Goal: Find specific page/section: Find specific page/section

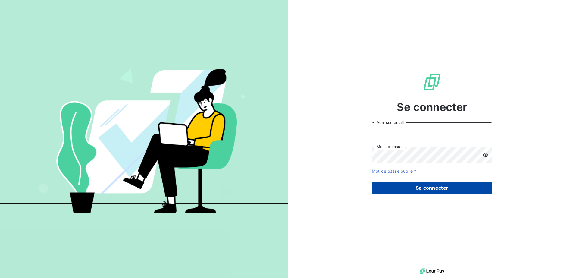
type input "jaffry@celtique-industrielle.com"
click at [396, 187] on button "Se connecter" at bounding box center [432, 187] width 120 height 13
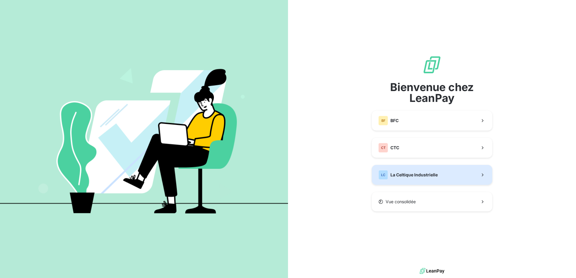
click at [399, 166] on button "LC La Celtique Industrielle" at bounding box center [432, 175] width 120 height 20
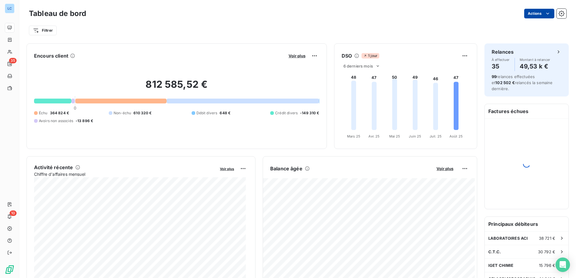
click at [526, 13] on html "LC 35 10 Tableau de bord Actions Filtrer Encours client Voir plus 812 585,52 € …" at bounding box center [288, 139] width 576 height 278
click at [357, 24] on html "LC 35 10 Tableau de bord Actions Exporter le tableau de bord Filtrer Encours cl…" at bounding box center [288, 139] width 576 height 278
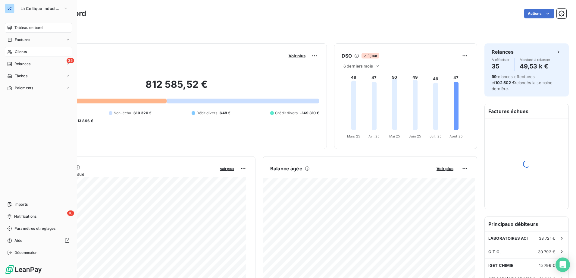
click at [19, 51] on span "Clients" at bounding box center [21, 51] width 12 height 5
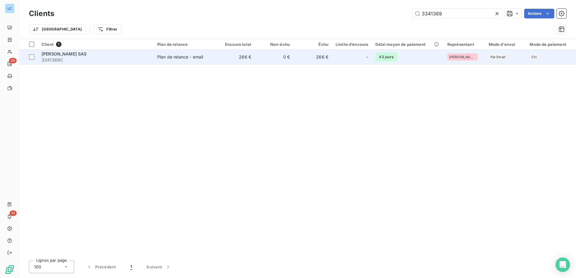
type input "3341369"
click at [54, 57] on span "3341369C" at bounding box center [96, 60] width 108 height 6
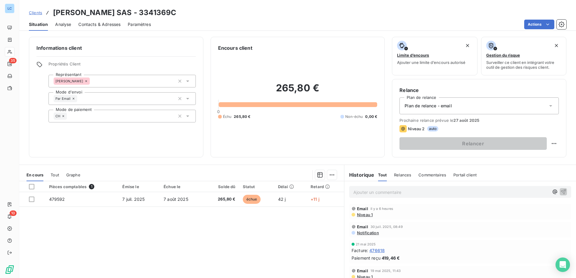
click at [149, 23] on span "Paramètres" at bounding box center [139, 24] width 23 height 6
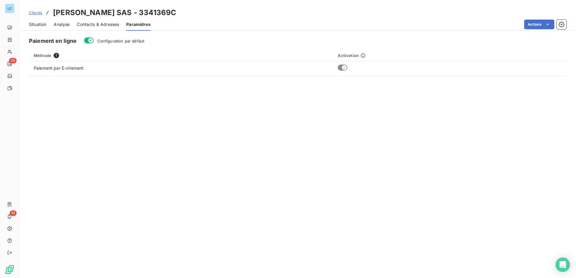
click at [104, 25] on span "Contacts & Adresses" at bounding box center [98, 24] width 42 height 6
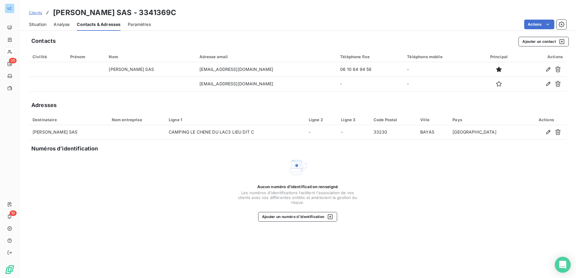
click at [566, 268] on div "Open Intercom Messenger" at bounding box center [563, 265] width 16 height 16
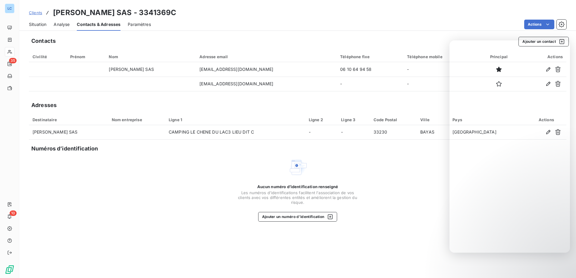
drag, startPoint x: 426, startPoint y: 33, endPoint x: 450, endPoint y: 31, distance: 23.8
click at [426, 33] on div "Clients [PERSON_NAME] SAS - 3341369C Situation Analyse Contacts & Adresses Para…" at bounding box center [297, 139] width 556 height 278
click at [145, 192] on div "Aucun numéro d’identification renseigné Les numéros d'identifications faciliten…" at bounding box center [297, 189] width 537 height 64
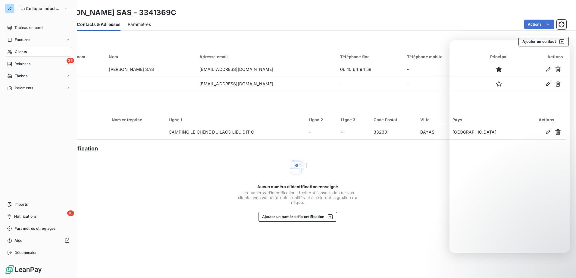
click at [26, 53] on span "Clients" at bounding box center [21, 51] width 12 height 5
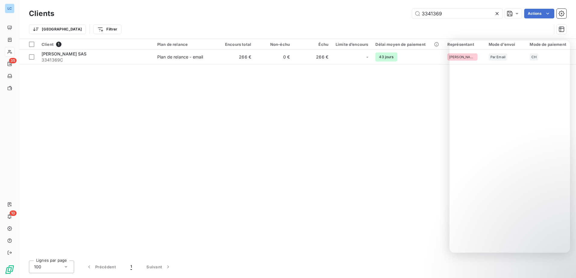
drag, startPoint x: 443, startPoint y: 14, endPoint x: 393, endPoint y: 12, distance: 50.3
click at [393, 12] on div "3341369 Actions" at bounding box center [313, 14] width 505 height 10
type input "3510009"
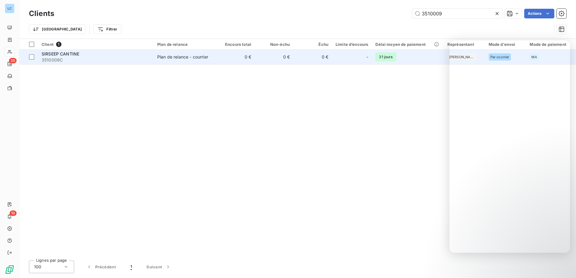
click at [60, 58] on span "3510009C" at bounding box center [96, 60] width 108 height 6
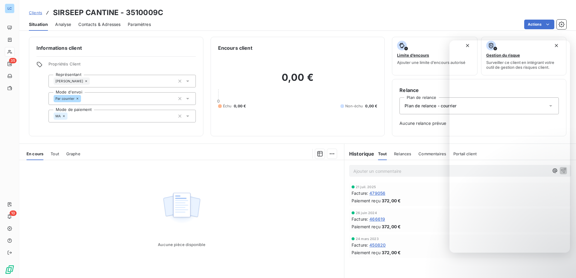
click at [114, 22] on span "Contacts & Adresses" at bounding box center [99, 24] width 42 height 6
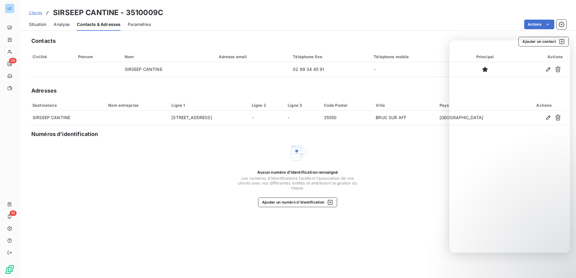
click at [58, 24] on span "Analyse" at bounding box center [62, 24] width 16 height 6
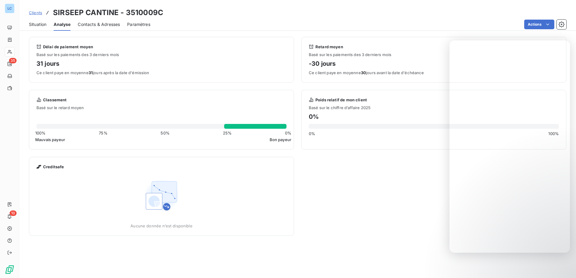
click at [33, 24] on span "Situation" at bounding box center [37, 24] width 17 height 6
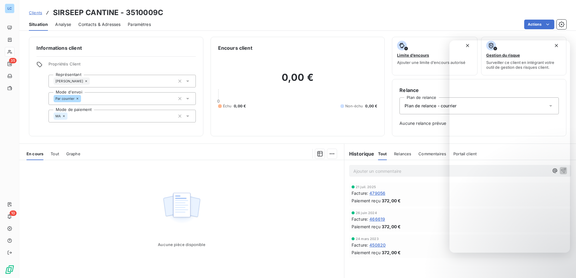
click at [39, 12] on span "Clients" at bounding box center [35, 12] width 13 height 5
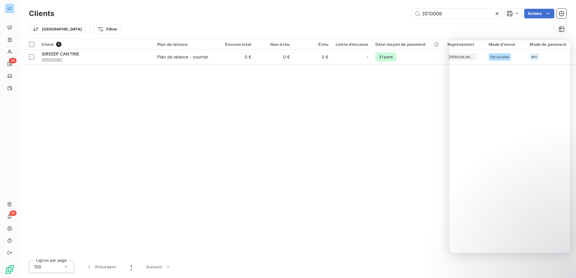
drag, startPoint x: 482, startPoint y: 15, endPoint x: 376, endPoint y: 11, distance: 106.6
click at [376, 11] on div "3510009 Actions" at bounding box center [313, 14] width 505 height 10
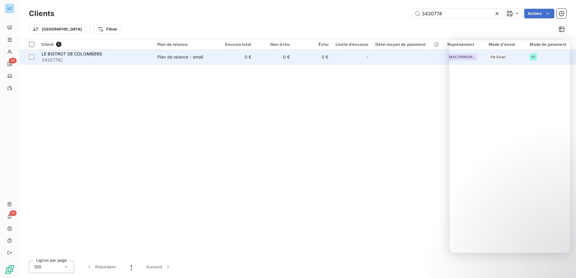
type input "3430774"
click at [79, 53] on span "LE BISTROT DE COLOMBIERS" at bounding box center [72, 53] width 61 height 5
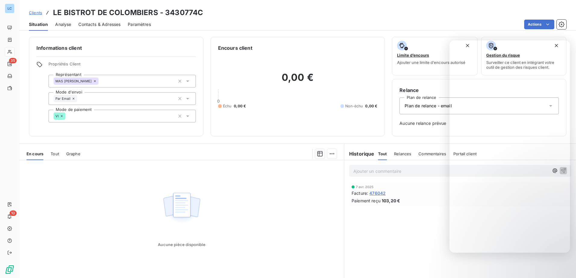
click at [135, 23] on span "Paramètres" at bounding box center [139, 24] width 23 height 6
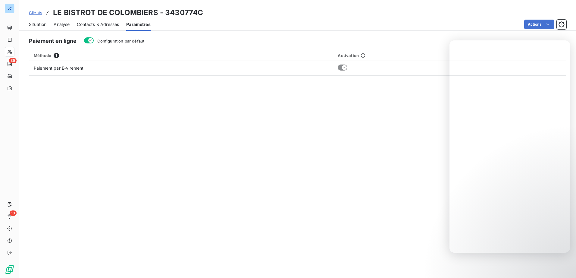
click at [113, 24] on span "Contacts & Adresses" at bounding box center [98, 24] width 42 height 6
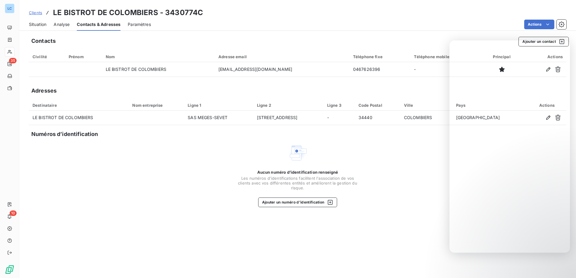
click at [62, 25] on span "Analyse" at bounding box center [62, 24] width 16 height 6
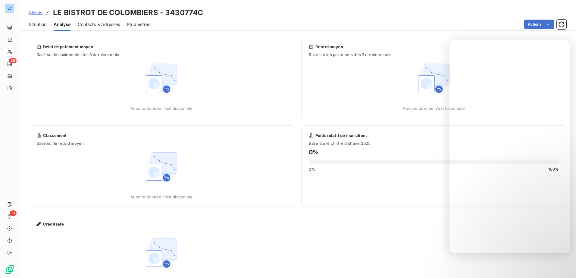
click at [38, 14] on span "Clients" at bounding box center [35, 12] width 13 height 5
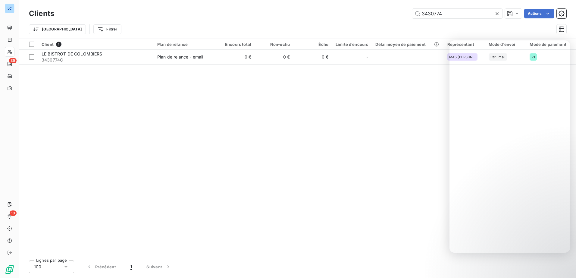
drag, startPoint x: 446, startPoint y: 17, endPoint x: 407, endPoint y: 14, distance: 38.6
click at [407, 14] on div "3430774 Actions" at bounding box center [313, 14] width 505 height 10
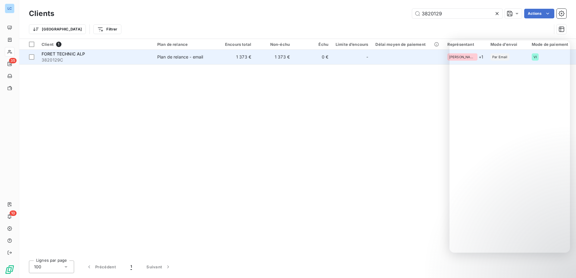
type input "3820129"
click at [81, 54] on span "FORET TECHNIC ALP" at bounding box center [64, 53] width 44 height 5
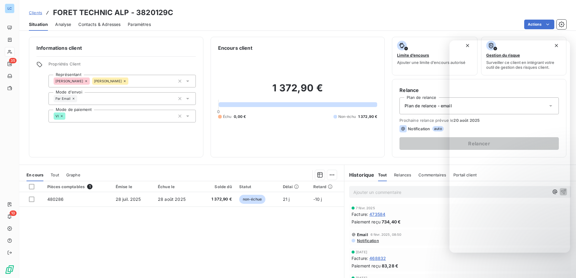
click at [136, 23] on span "Paramètres" at bounding box center [139, 24] width 23 height 6
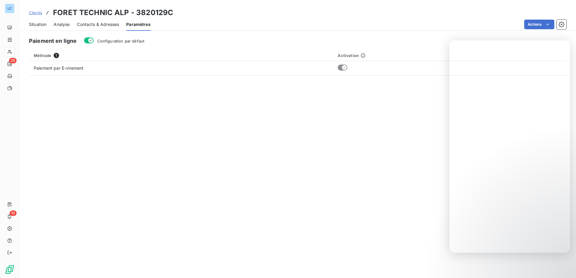
click at [116, 24] on span "Contacts & Adresses" at bounding box center [98, 24] width 42 height 6
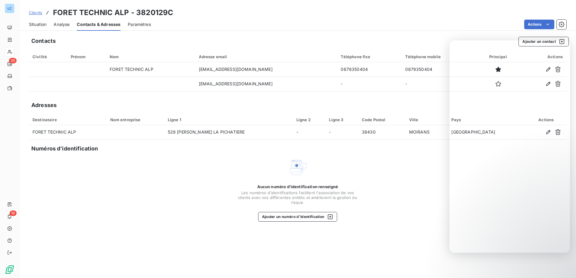
click at [44, 26] on span "Situation" at bounding box center [37, 24] width 17 height 6
